Goal: Information Seeking & Learning: Check status

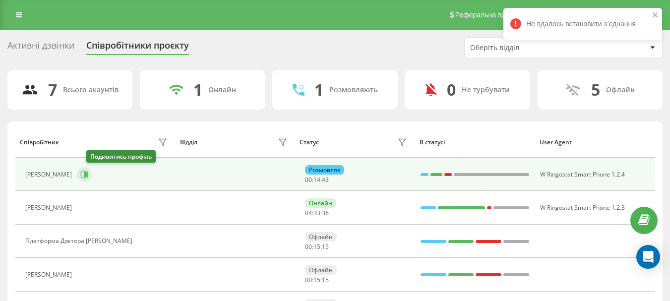
click at [88, 175] on icon at bounding box center [84, 173] width 7 height 7
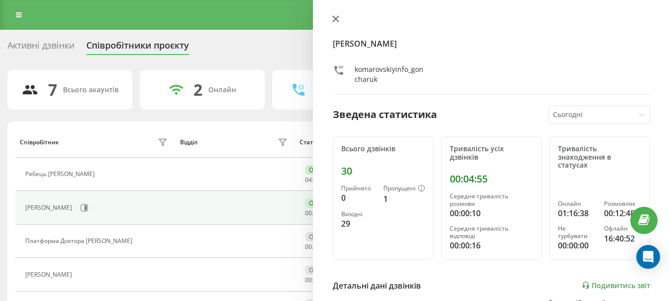
click at [339, 22] on button at bounding box center [335, 19] width 13 height 9
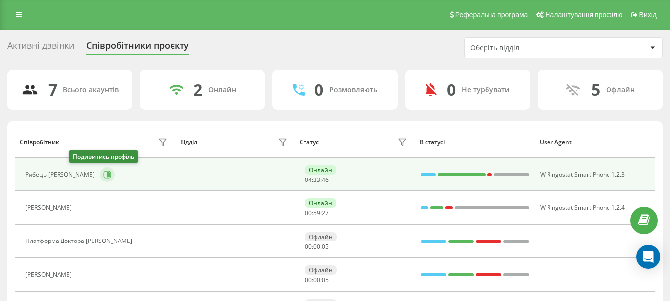
click at [103, 175] on icon at bounding box center [107, 174] width 8 height 8
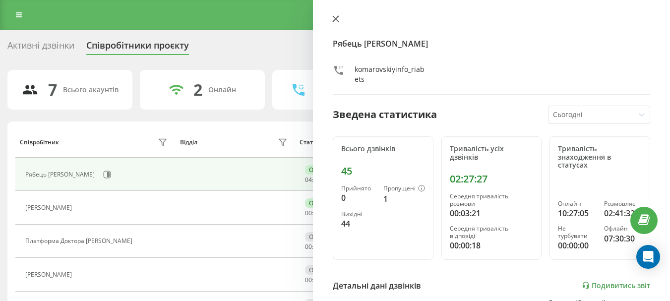
click at [337, 18] on icon at bounding box center [335, 18] width 7 height 7
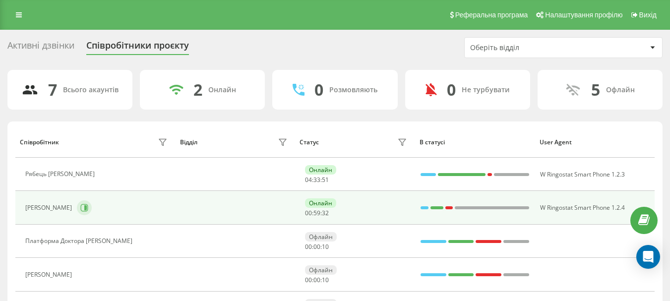
click at [88, 209] on icon at bounding box center [84, 208] width 8 height 8
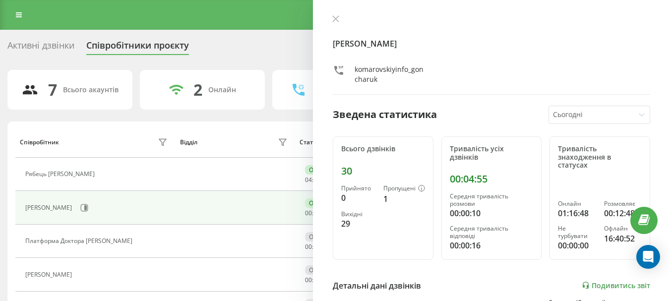
click at [339, 14] on div "Гончарук [PERSON_NAME] Зведена статистика Сьогодні Всього дзвінків 30 Прийнято …" at bounding box center [491, 150] width 357 height 301
click at [337, 17] on icon at bounding box center [336, 19] width 6 height 6
